Goal: Task Accomplishment & Management: Use online tool/utility

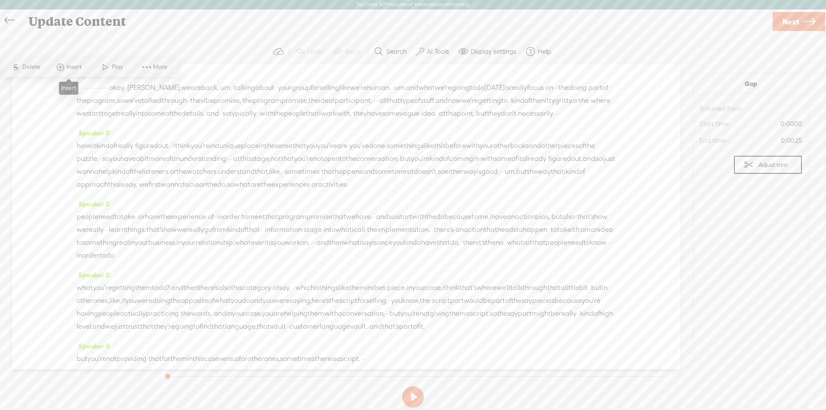
click at [68, 67] on span "Insert" at bounding box center [75, 67] width 17 height 9
click at [76, 111] on span "Insert Audio Before Selection" at bounding box center [65, 109] width 112 height 19
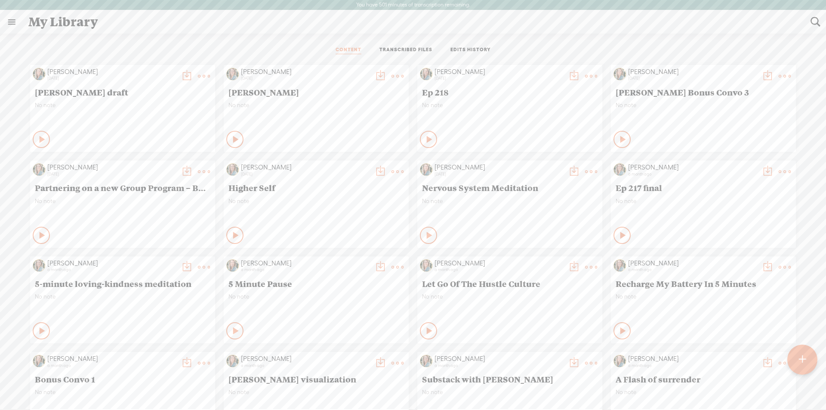
click at [198, 72] on t at bounding box center [204, 76] width 12 height 12
click at [128, 105] on link "Edit" at bounding box center [153, 105] width 92 height 20
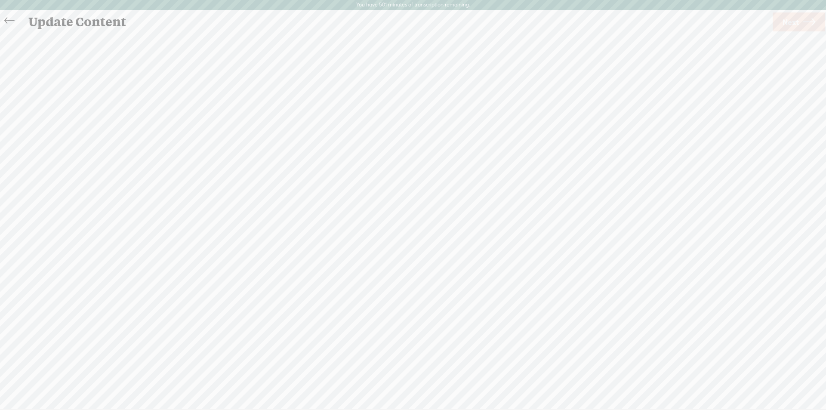
scroll to position [0, 0]
click at [78, 89] on span "·" at bounding box center [78, 87] width 2 height 13
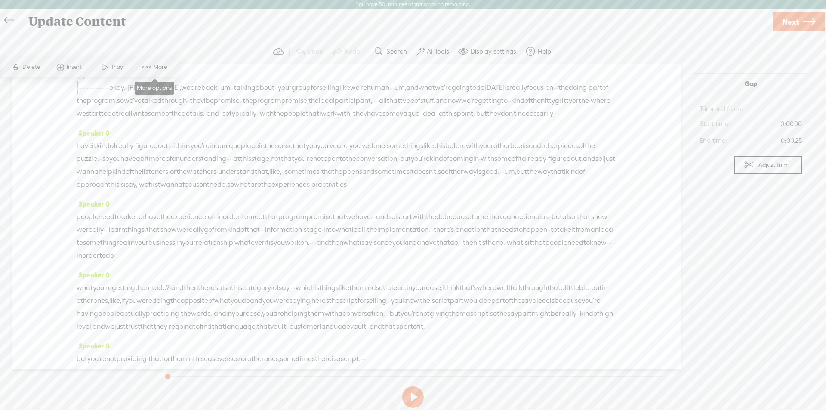
click at [147, 65] on span at bounding box center [146, 66] width 13 height 15
click at [61, 68] on span at bounding box center [60, 66] width 13 height 15
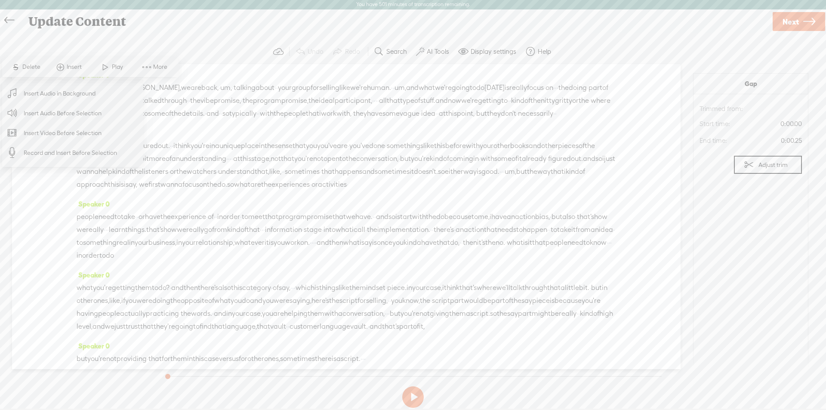
click at [64, 153] on span "Record and Insert Before Selection" at bounding box center [70, 152] width 127 height 19
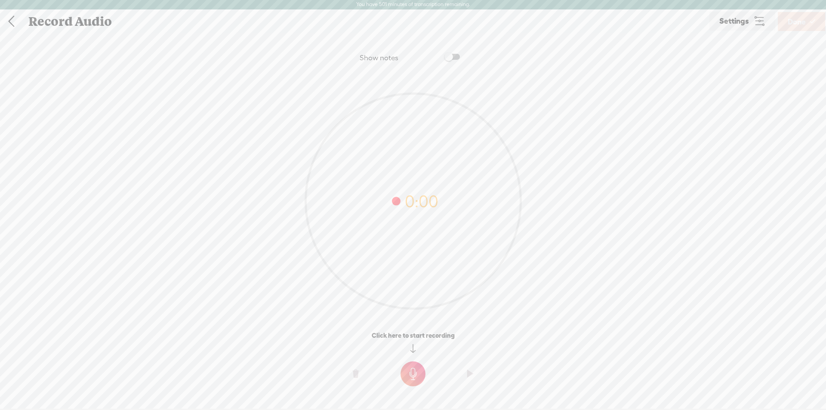
click at [415, 374] on t at bounding box center [413, 373] width 25 height 25
click at [415, 374] on t at bounding box center [413, 379] width 25 height 25
click at [357, 379] on t at bounding box center [356, 380] width 6 height 26
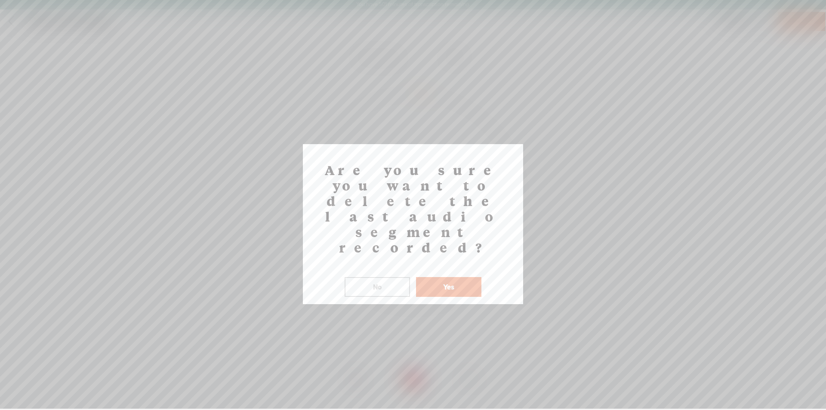
click at [446, 277] on button "Yes" at bounding box center [448, 287] width 65 height 20
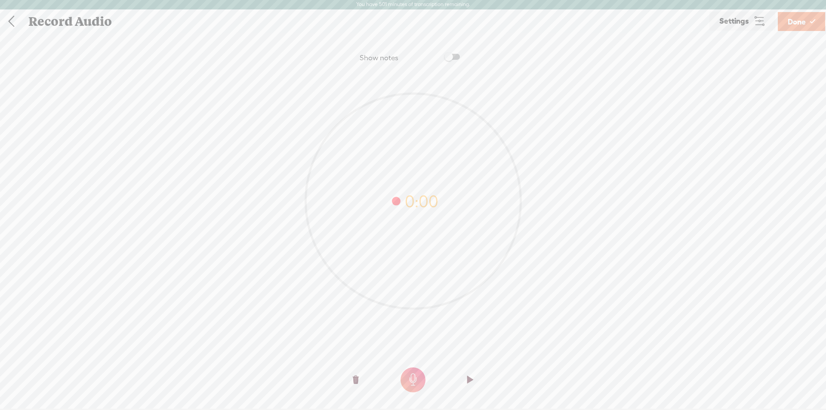
click at [411, 381] on t at bounding box center [413, 379] width 25 height 25
click at [798, 21] on span "Done" at bounding box center [797, 22] width 18 height 22
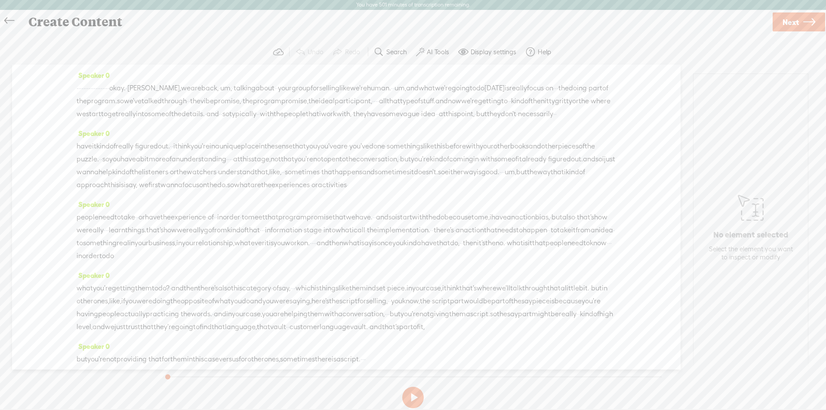
click at [77, 87] on span "·" at bounding box center [78, 88] width 2 height 13
click at [67, 65] on span "Insert" at bounding box center [75, 67] width 17 height 9
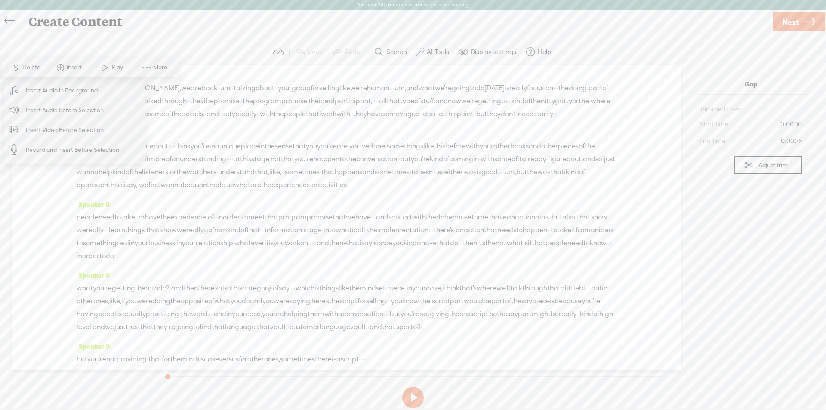
click at [76, 111] on span "Insert Audio Before Selection" at bounding box center [65, 110] width 112 height 19
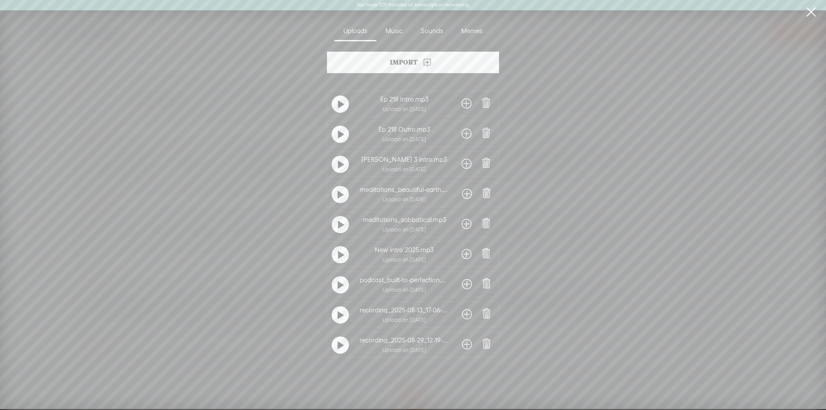
click at [464, 345] on span at bounding box center [467, 345] width 10 height 14
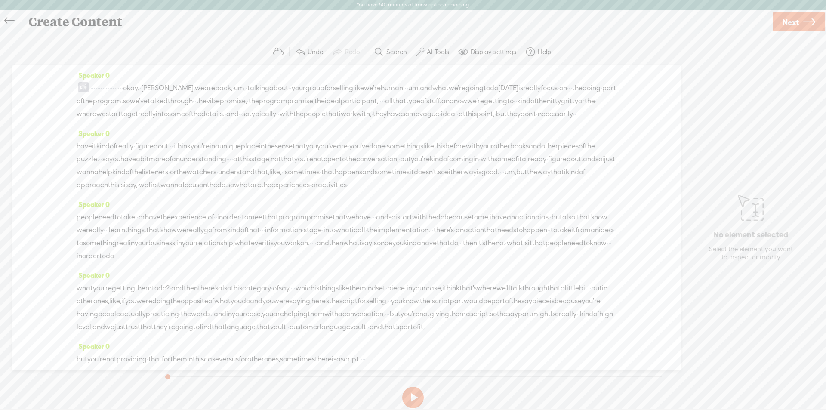
click at [85, 91] on span at bounding box center [83, 87] width 10 height 10
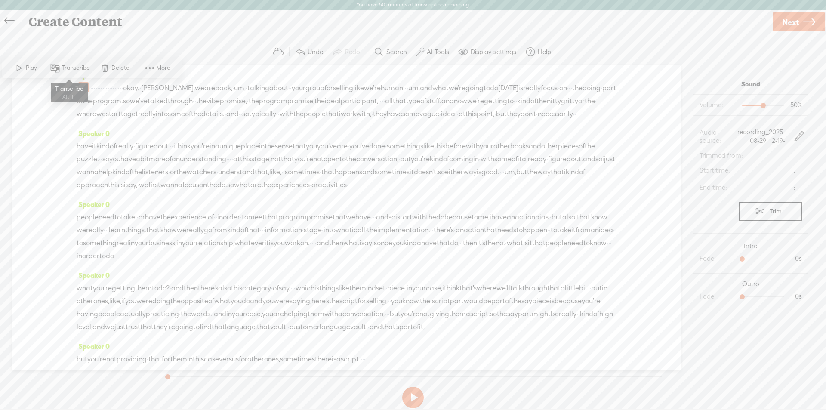
click at [73, 63] on span "Transcribe" at bounding box center [70, 67] width 46 height 15
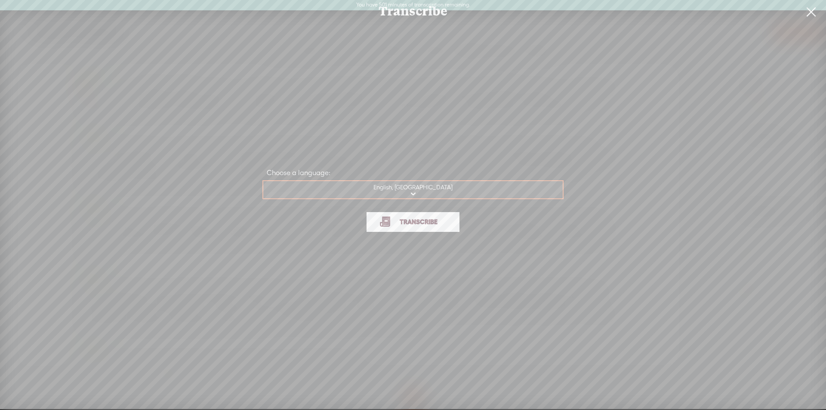
click at [427, 222] on span "Transcribe" at bounding box center [419, 222] width 56 height 10
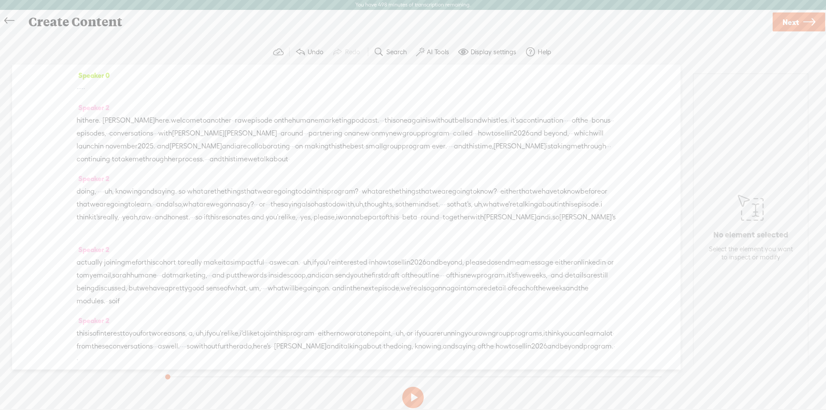
click at [340, 123] on span "marketing" at bounding box center [334, 120] width 33 height 13
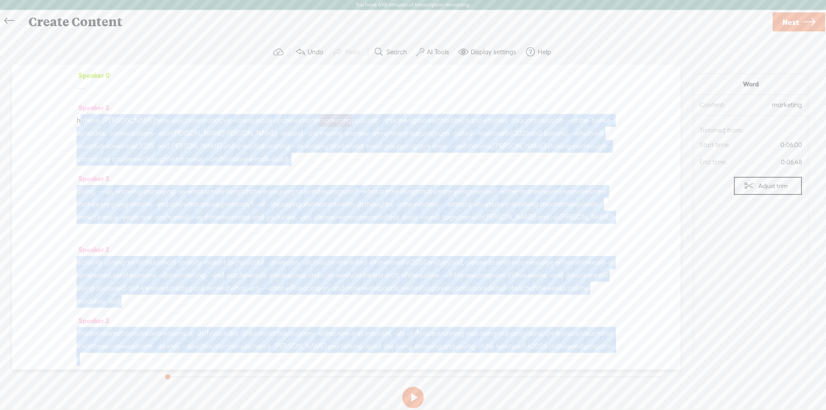
scroll to position [215, 0]
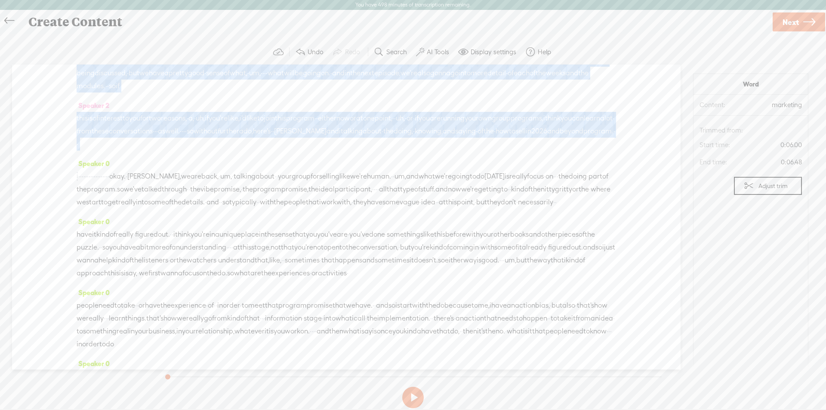
drag, startPoint x: 78, startPoint y: 119, endPoint x: 401, endPoint y: 171, distance: 326.9
click at [401, 171] on div "Speaker 0 · · · · · Speaker 2 hi there. · [PERSON_NAME] here. welcome to anothe…" at bounding box center [346, 217] width 669 height 305
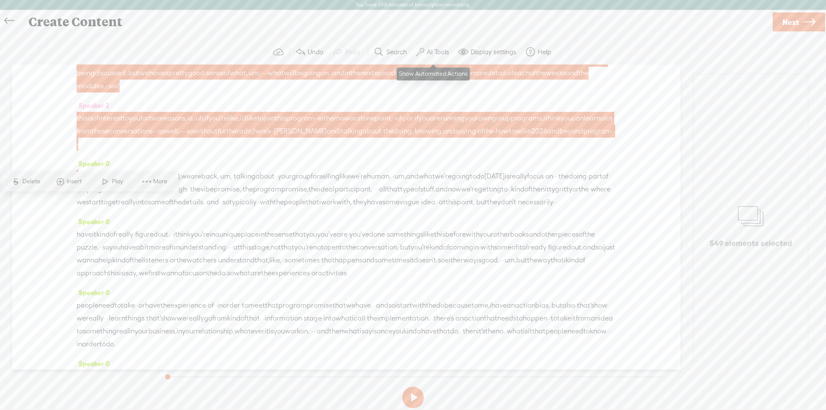
click at [443, 51] on label "AI Tools" at bounding box center [438, 52] width 22 height 9
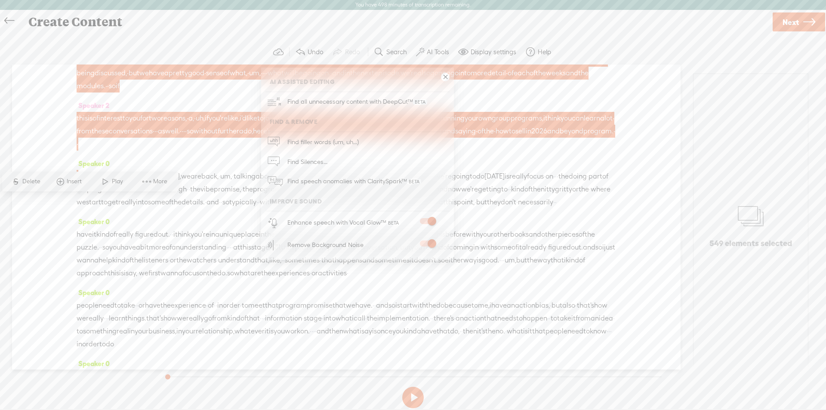
click at [431, 223] on span at bounding box center [427, 221] width 15 height 6
click at [426, 220] on span at bounding box center [427, 221] width 15 height 6
click at [431, 243] on span at bounding box center [427, 243] width 15 height 6
click at [425, 241] on span at bounding box center [427, 243] width 15 height 6
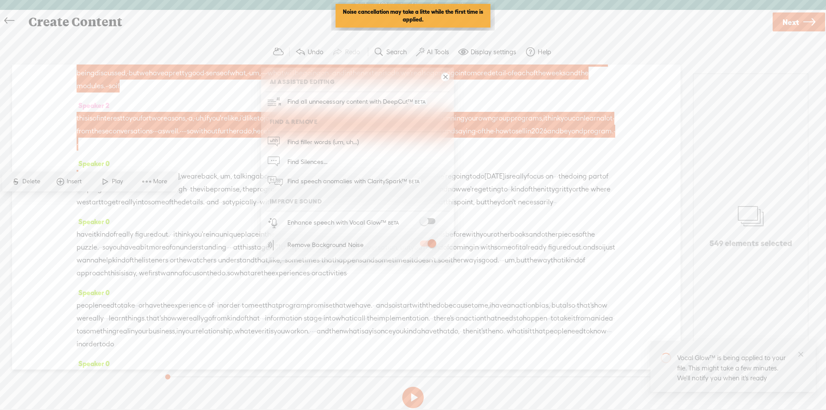
click at [426, 218] on span at bounding box center [427, 221] width 15 height 6
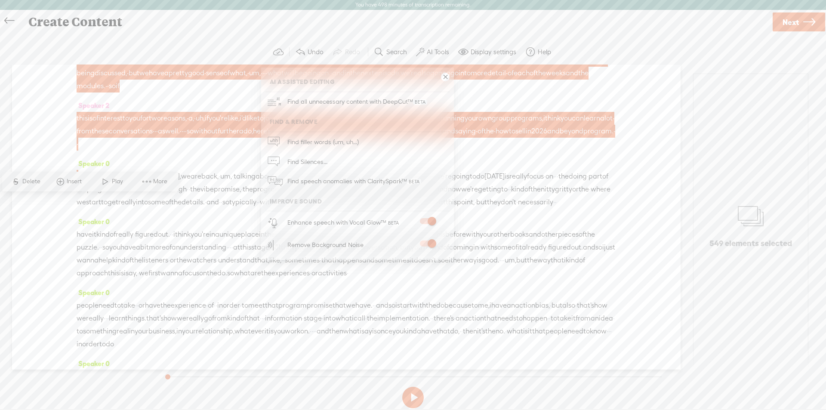
click at [56, 97] on div "Speaker 0 · · · · · Speaker 2 hi there. · [PERSON_NAME] here. welcome to anothe…" at bounding box center [346, 217] width 669 height 305
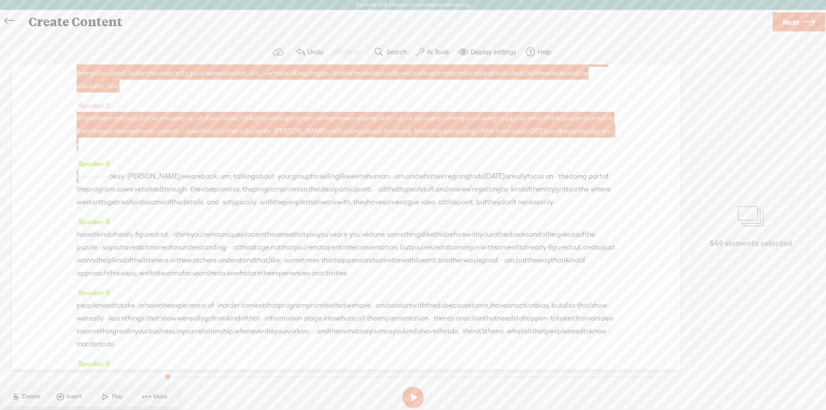
scroll to position [0, 0]
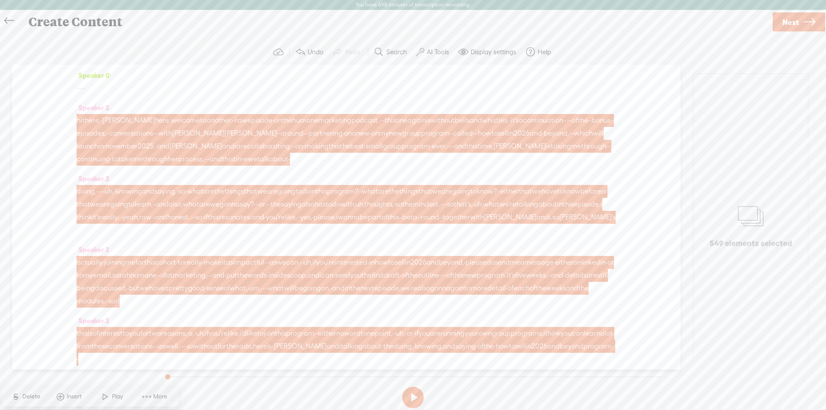
click at [78, 90] on span "·" at bounding box center [78, 88] width 2 height 13
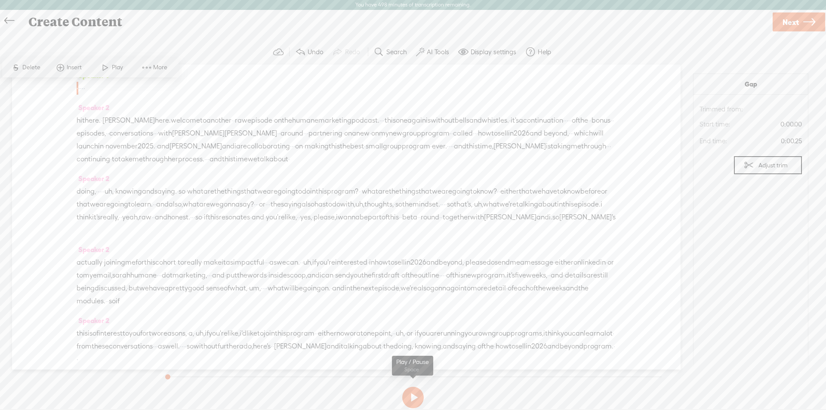
click at [420, 401] on button at bounding box center [413, 398] width 22 height 22
drag, startPoint x: 415, startPoint y: 402, endPoint x: 112, endPoint y: 105, distance: 424.4
click at [415, 402] on button at bounding box center [413, 398] width 22 height 22
drag, startPoint x: 96, startPoint y: 86, endPoint x: 108, endPoint y: 86, distance: 12.5
click at [108, 86] on div "· · · · ·" at bounding box center [346, 88] width 539 height 13
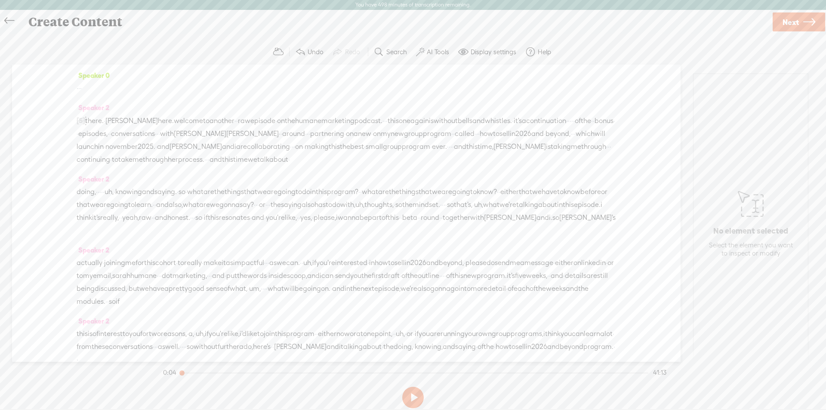
click at [81, 120] on span "[S]" at bounding box center [81, 121] width 9 height 8
click at [77, 97] on span at bounding box center [70, 100] width 19 height 18
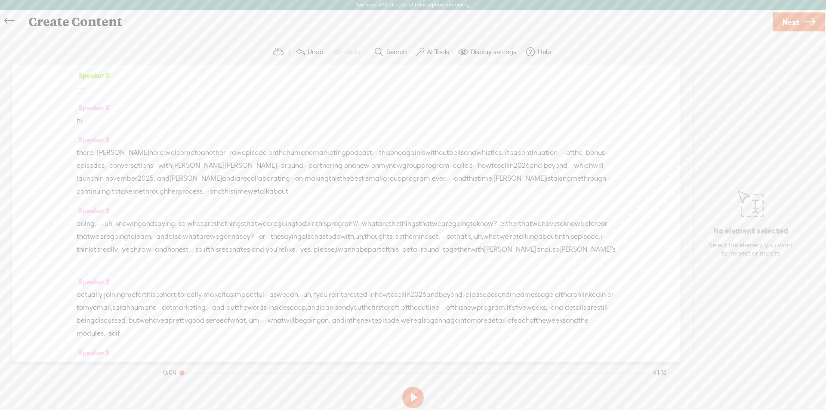
click at [80, 86] on span "·" at bounding box center [79, 88] width 2 height 13
drag, startPoint x: 180, startPoint y: 373, endPoint x: 172, endPoint y: 373, distance: 8.2
click at [172, 373] on section "0:04 41:13" at bounding box center [414, 373] width 507 height 22
drag, startPoint x: 179, startPoint y: 373, endPoint x: 312, endPoint y: 408, distance: 138.1
click at [142, 363] on div "Trebble audio editor works best with Google Chrome or Firefox. Please switch yo…" at bounding box center [413, 226] width 809 height 372
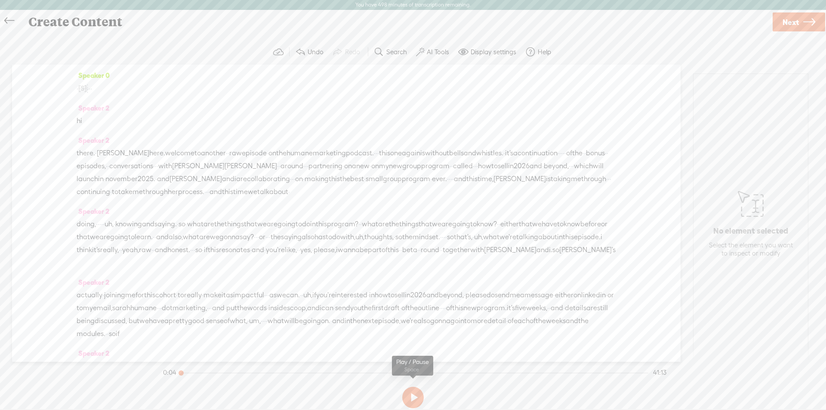
click at [413, 402] on button at bounding box center [413, 398] width 22 height 22
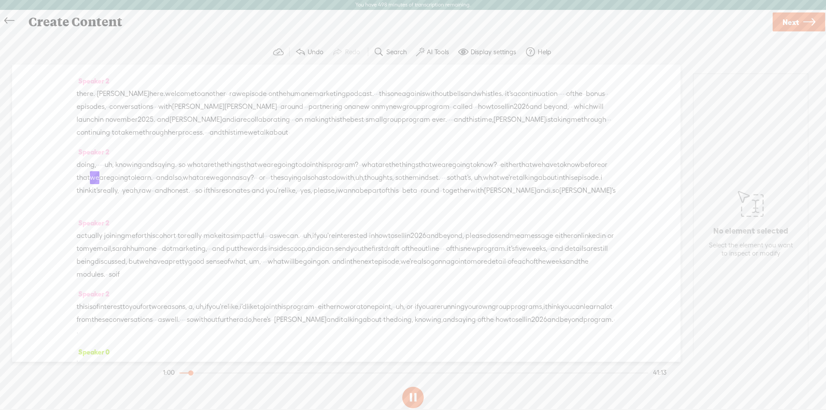
scroll to position [258, 0]
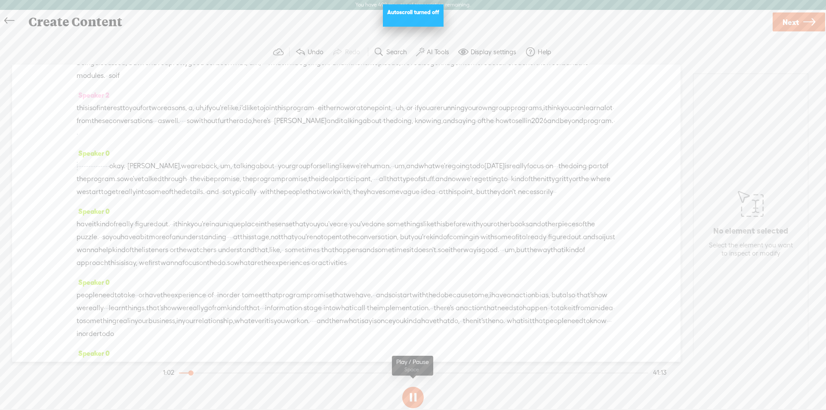
drag, startPoint x: 412, startPoint y: 394, endPoint x: 266, endPoint y: 159, distance: 276.8
click at [412, 394] on button at bounding box center [413, 398] width 22 height 22
click at [526, 127] on span "in" at bounding box center [529, 120] width 6 height 13
click at [281, 136] on span at bounding box center [280, 138] width 13 height 15
click at [409, 394] on button at bounding box center [413, 398] width 22 height 22
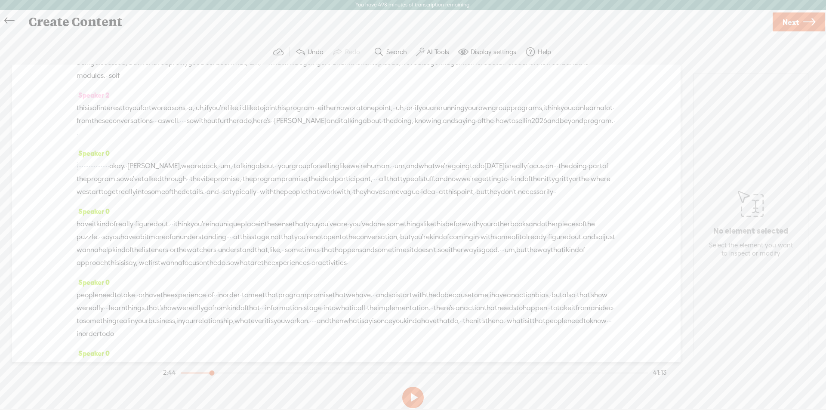
drag, startPoint x: 110, startPoint y: 194, endPoint x: 68, endPoint y: 192, distance: 42.2
click at [68, 192] on div "Speaker 0 · [S] · · · · Speaker 2 hi Speaker 2 there. · [PERSON_NAME] here. wel…" at bounding box center [346, 213] width 669 height 297
click at [87, 173] on span "·" at bounding box center [86, 166] width 2 height 13
click at [414, 400] on button at bounding box center [413, 398] width 22 height 22
click at [410, 394] on button at bounding box center [413, 398] width 22 height 22
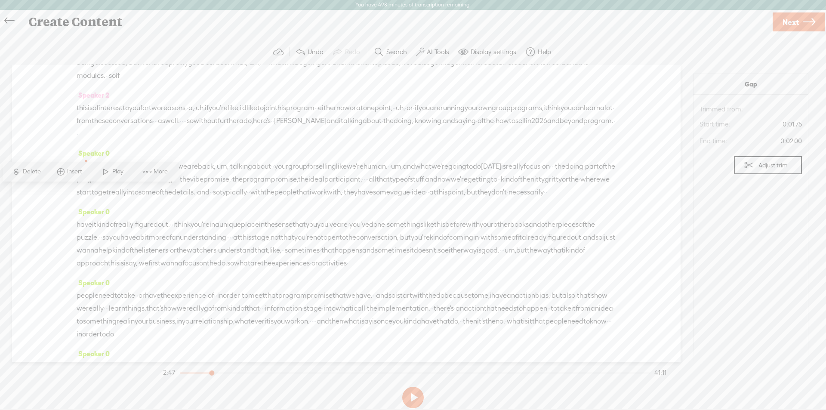
click at [102, 173] on span "·" at bounding box center [102, 166] width 2 height 13
click at [416, 401] on button at bounding box center [413, 398] width 22 height 22
click at [122, 173] on span "okay." at bounding box center [114, 166] width 16 height 13
click at [151, 174] on span "Insert" at bounding box center [142, 171] width 17 height 9
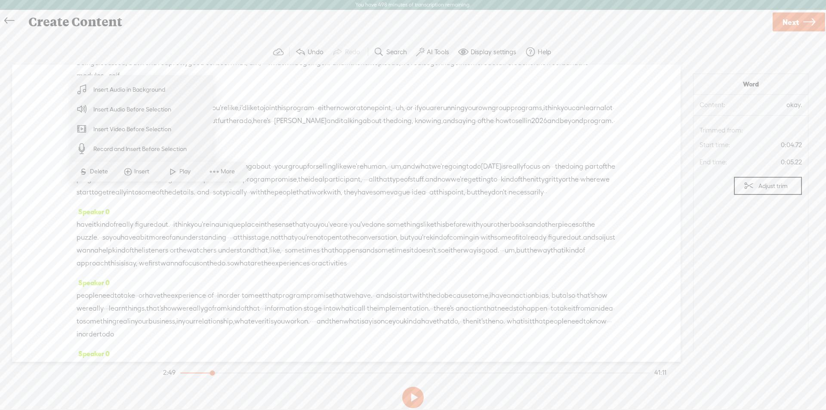
click at [173, 169] on span at bounding box center [172, 171] width 13 height 15
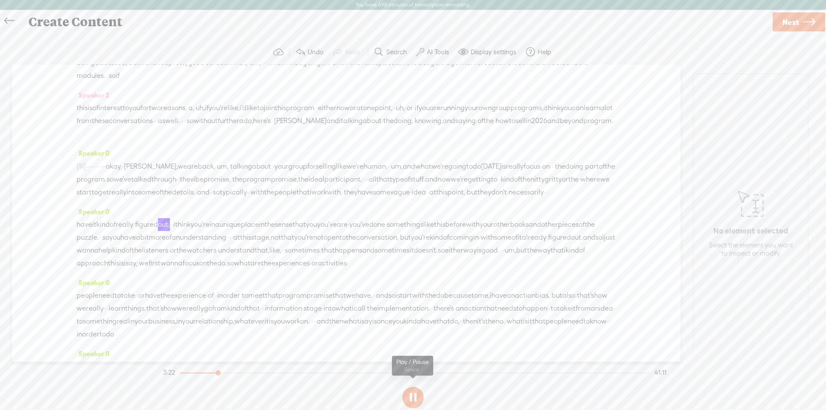
click at [413, 394] on button at bounding box center [413, 398] width 22 height 22
click at [785, 20] on span "Next" at bounding box center [791, 22] width 16 height 22
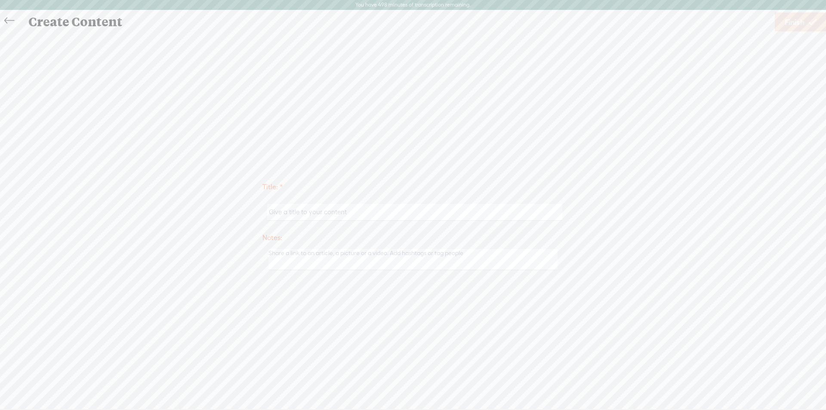
click at [276, 213] on input "text" at bounding box center [414, 212] width 295 height 17
type input "[PERSON_NAME] 4th Convo"
click at [795, 14] on span "Finish" at bounding box center [795, 22] width 20 height 22
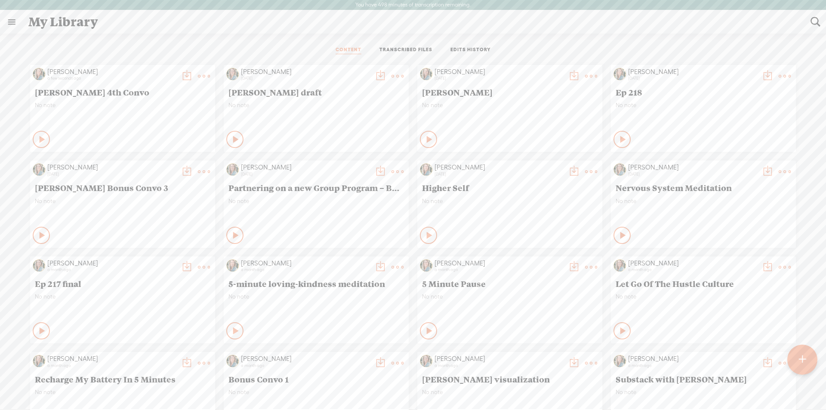
scroll to position [0, 0]
click at [181, 73] on t at bounding box center [187, 76] width 12 height 12
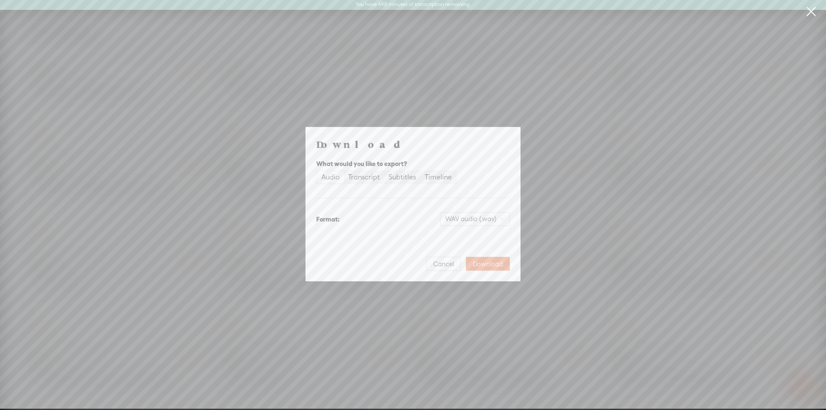
scroll to position [0, 0]
click at [330, 175] on div "Audio" at bounding box center [330, 178] width 18 height 12
click at [317, 172] on input "Audio" at bounding box center [317, 172] width 0 height 0
click at [472, 217] on span "WAV audio (.wav)" at bounding box center [474, 219] width 59 height 13
click at [456, 247] on div "Best for sharing, small file size" at bounding box center [468, 246] width 70 height 7
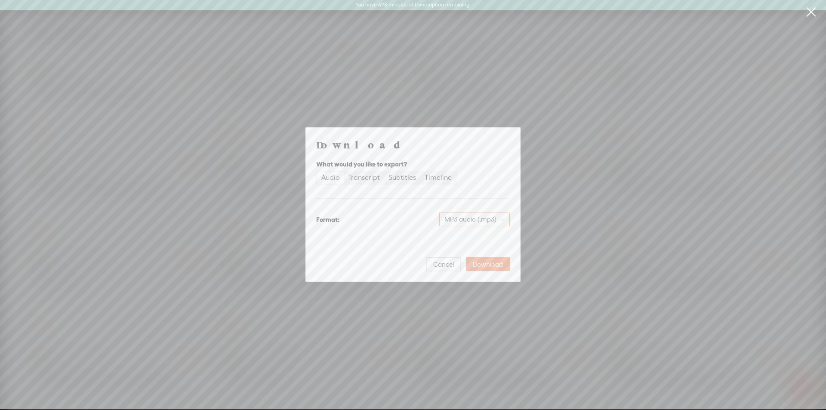
click at [482, 263] on span "Download" at bounding box center [488, 264] width 30 height 9
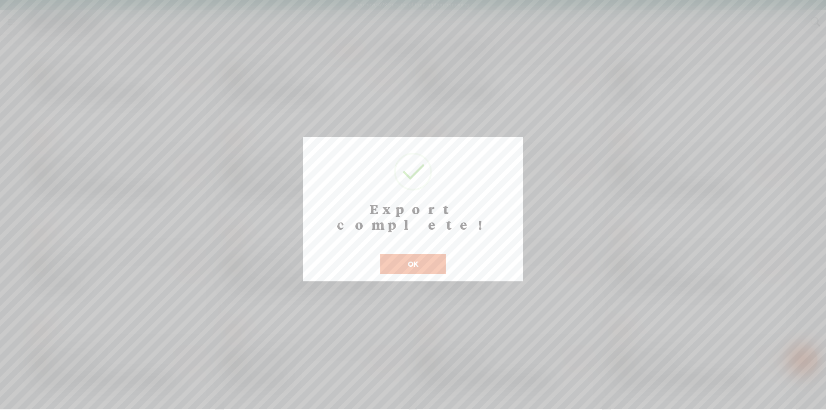
click at [416, 254] on button "OK" at bounding box center [412, 264] width 65 height 20
